Goal: Transaction & Acquisition: Book appointment/travel/reservation

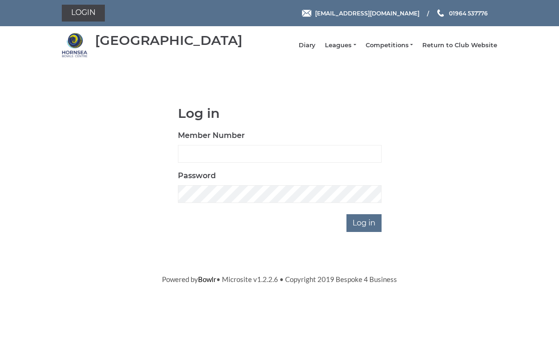
scroll to position [74, 0]
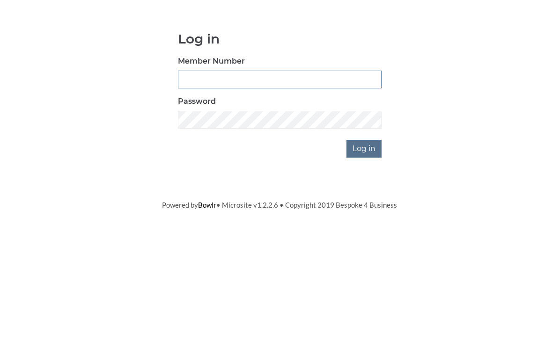
type input "0976"
click at [365, 214] on input "Log in" at bounding box center [364, 223] width 35 height 18
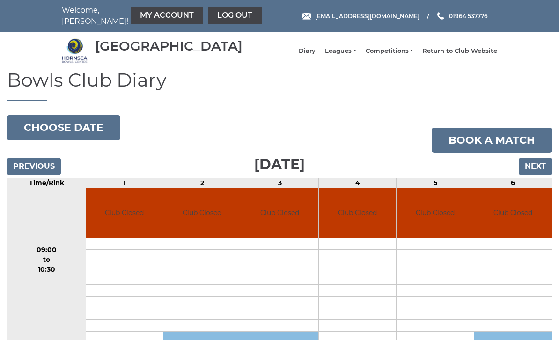
click at [356, 53] on link "Leagues" at bounding box center [340, 51] width 31 height 8
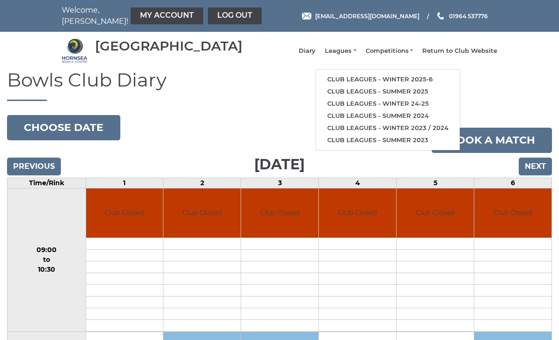
click at [434, 83] on link "Club leagues - Winter 2025-6" at bounding box center [388, 80] width 144 height 12
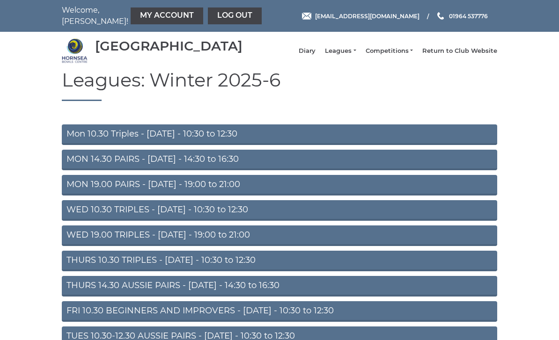
click at [234, 192] on link "MON 19.00 PAIRS - Monday - 19:00 to 21:00" at bounding box center [280, 185] width 436 height 21
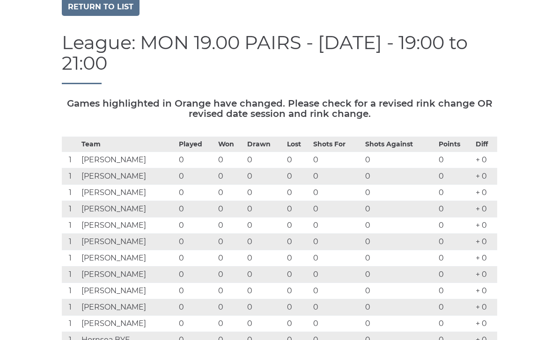
scroll to position [72, 0]
click at [66, 234] on td "1" at bounding box center [70, 242] width 17 height 16
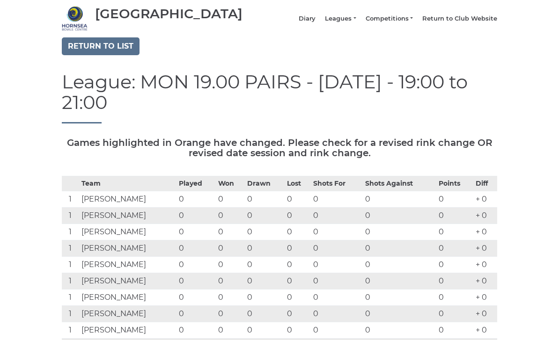
scroll to position [0, 0]
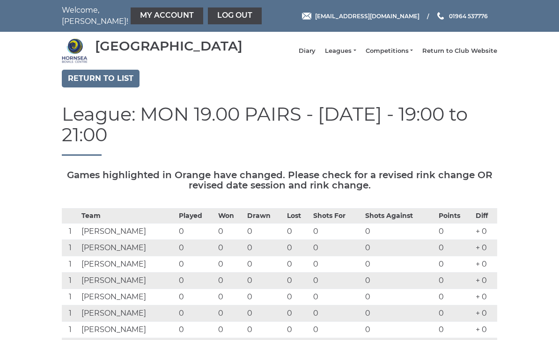
click at [109, 85] on link "Return to list" at bounding box center [101, 79] width 78 height 18
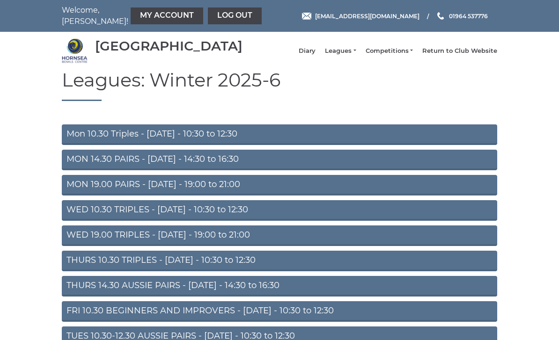
click at [86, 15] on nav "Welcome, David! My Account Log out" at bounding box center [148, 16] width 173 height 22
click at [316, 55] on link "Diary" at bounding box center [307, 51] width 17 height 8
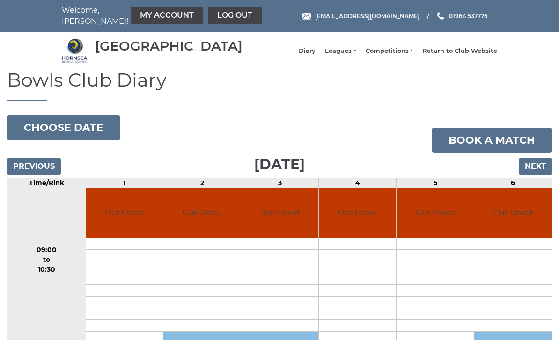
click at [542, 172] on input "Next" at bounding box center [535, 167] width 33 height 18
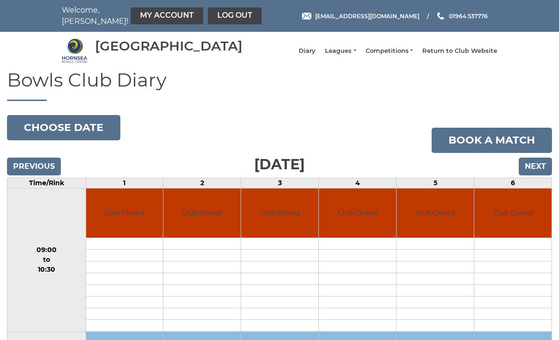
click at [542, 171] on input "Next" at bounding box center [535, 167] width 33 height 18
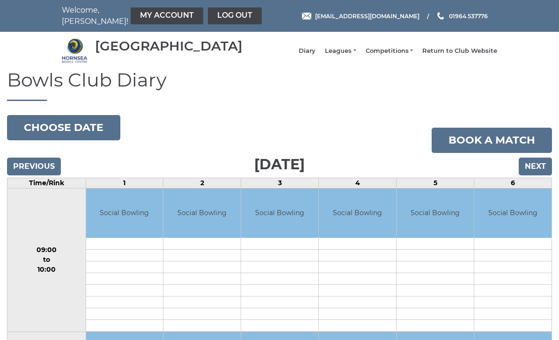
click at [510, 149] on link "Book a match" at bounding box center [492, 140] width 120 height 25
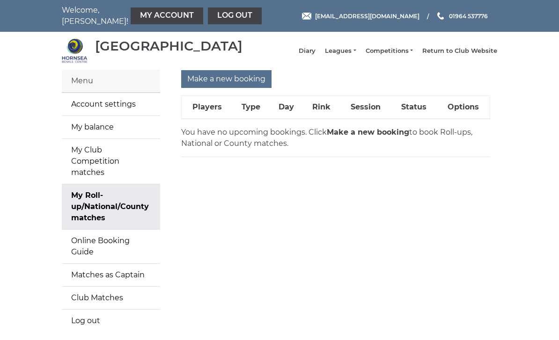
click at [244, 78] on input "Make a new booking" at bounding box center [226, 79] width 90 height 18
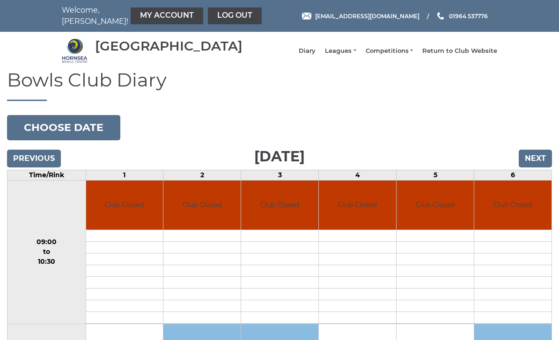
click at [542, 163] on input "Next" at bounding box center [535, 159] width 33 height 18
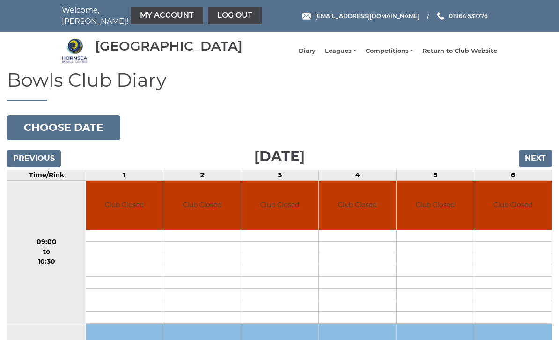
click at [539, 162] on input "Next" at bounding box center [535, 159] width 33 height 18
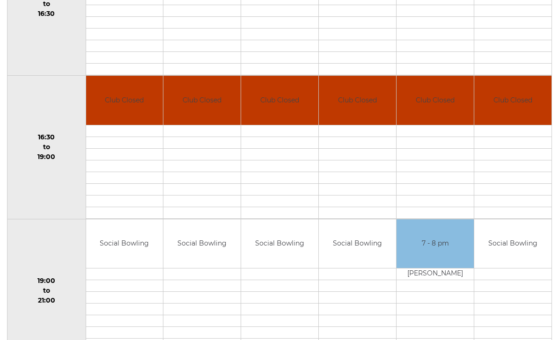
scroll to position [703, 0]
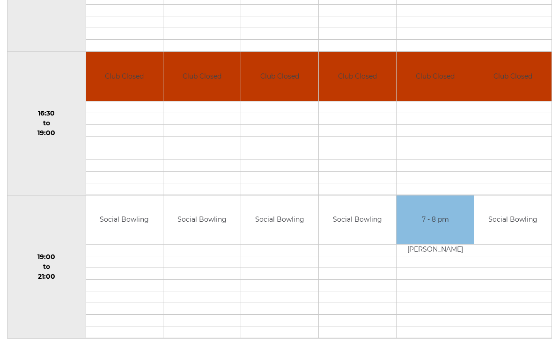
click at [0, 0] on link "Book slot" at bounding box center [0, 0] width 0 height 0
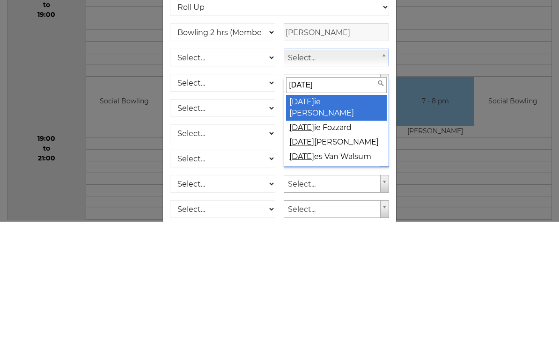
type input "juli"
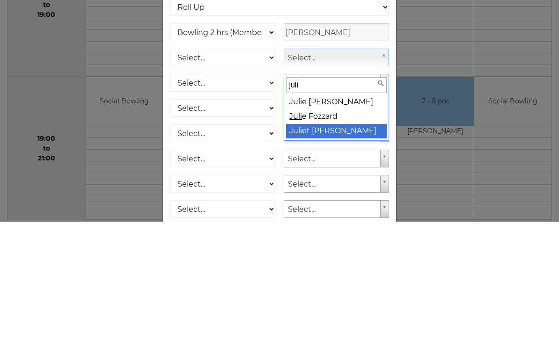
select select "863"
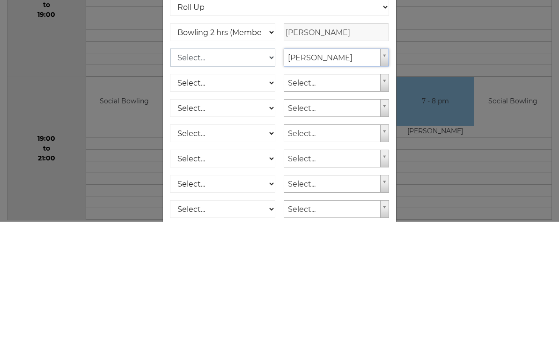
click at [265, 167] on select "Select... Club Competition (Member) Club Competition (Visitor) National (Member…" at bounding box center [222, 176] width 105 height 18
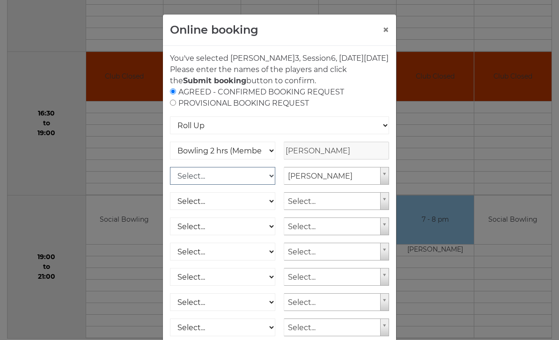
select select "1_50"
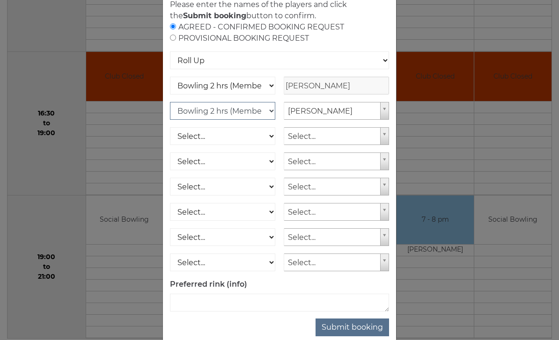
scroll to position [64, 0]
click at [366, 336] on button "Submit booking" at bounding box center [353, 329] width 74 height 18
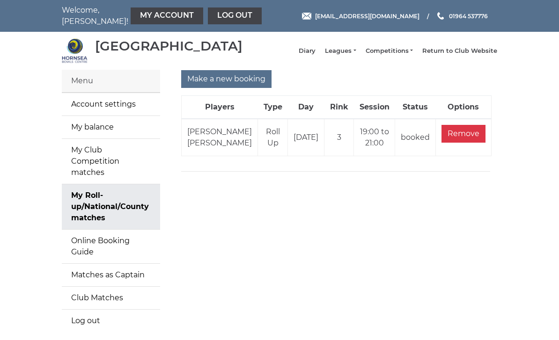
click at [316, 54] on link "Diary" at bounding box center [307, 51] width 17 height 8
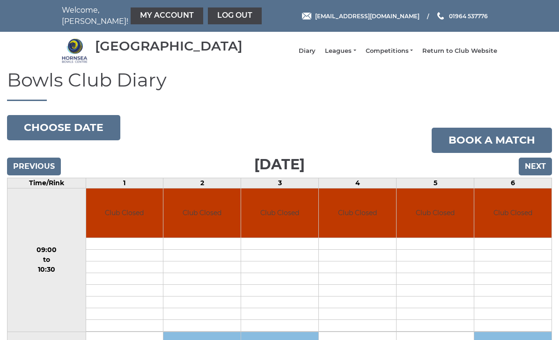
click at [544, 176] on input "Next" at bounding box center [535, 167] width 33 height 18
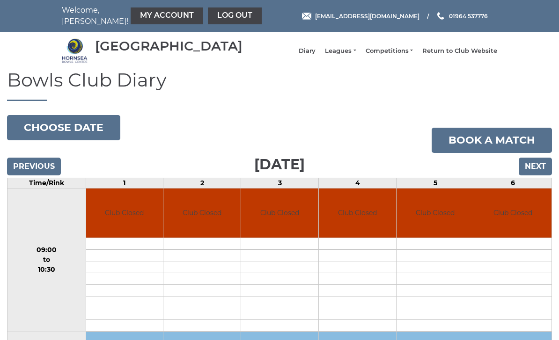
click at [539, 176] on input "Next" at bounding box center [535, 167] width 33 height 18
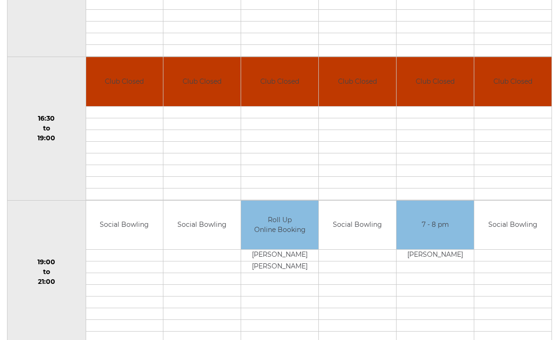
scroll to position [711, 0]
